Goal: Task Accomplishment & Management: Manage account settings

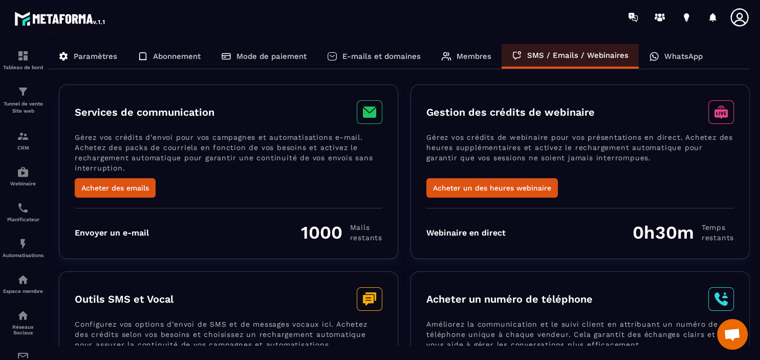
click at [671, 57] on p "WhatsApp" at bounding box center [683, 56] width 38 height 9
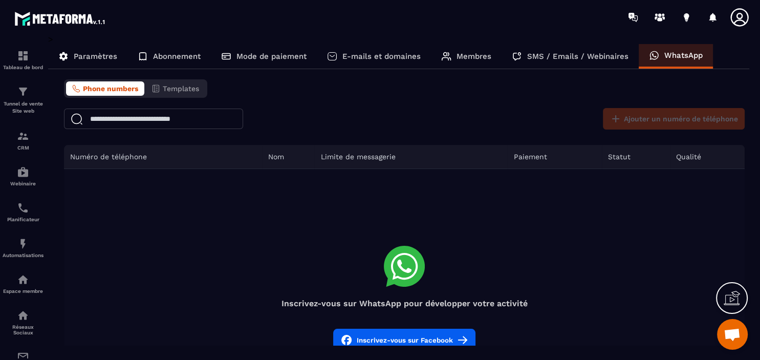
click at [734, 293] on icon at bounding box center [732, 298] width 16 height 16
click at [169, 124] on input "text" at bounding box center [153, 119] width 179 height 20
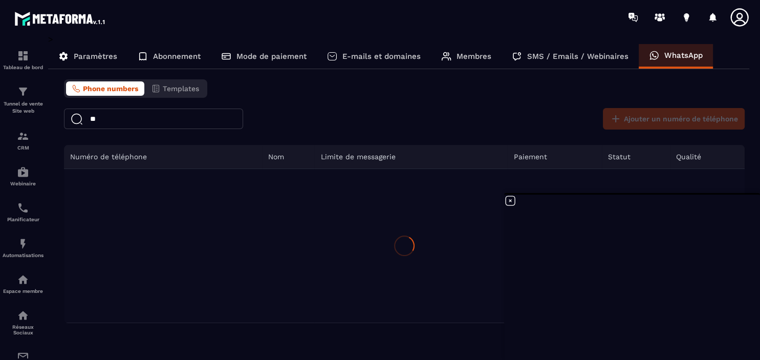
type input "*"
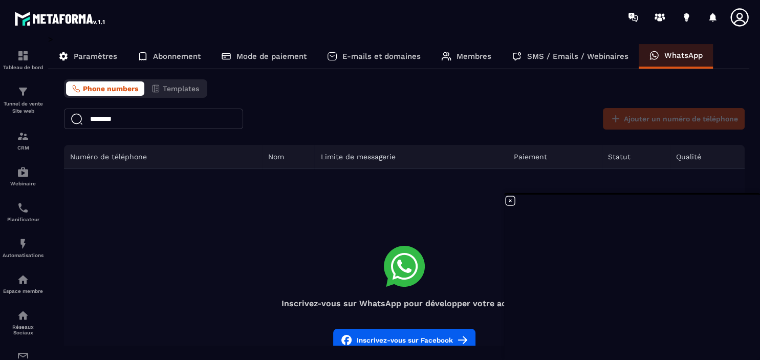
click at [153, 118] on input "********" at bounding box center [153, 119] width 179 height 20
type input "*"
